Goal: Find specific fact: Find specific fact

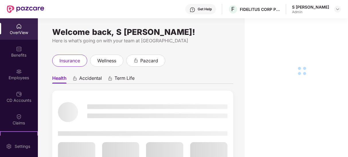
drag, startPoint x: 17, startPoint y: 95, endPoint x: 28, endPoint y: 61, distance: 35.8
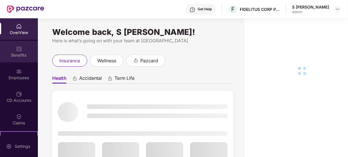
click at [28, 61] on div "Benefits" at bounding box center [19, 52] width 38 height 22
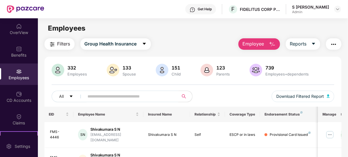
click at [116, 97] on input "text" at bounding box center [129, 96] width 83 height 9
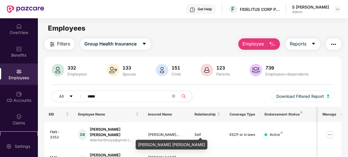
scroll to position [27, 0]
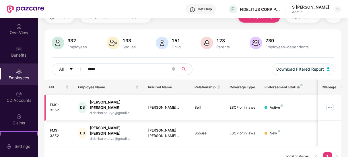
type input "*****"
click at [328, 107] on img at bounding box center [329, 107] width 9 height 9
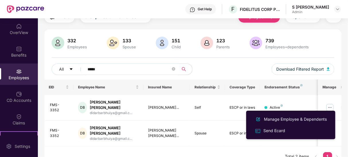
click at [165, 149] on div "EID Employee Name Insured Name Relationship Coverage Type Endorsement Status Pl…" at bounding box center [192, 124] width 297 height 88
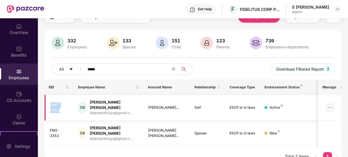
drag, startPoint x: 47, startPoint y: 106, endPoint x: 73, endPoint y: 105, distance: 26.1
click at [73, 105] on td "FMS-3352" at bounding box center [58, 108] width 29 height 26
copy div "FMS-3352"
drag, startPoint x: 92, startPoint y: 101, endPoint x: 140, endPoint y: 102, distance: 48.5
click at [140, 102] on td "DB [PERSON_NAME] [PERSON_NAME] didarbarbhuiya@gmail.c..." at bounding box center [108, 108] width 70 height 26
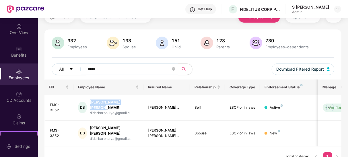
copy div "[PERSON_NAME] [PERSON_NAME]"
